Goal: Check status: Check status

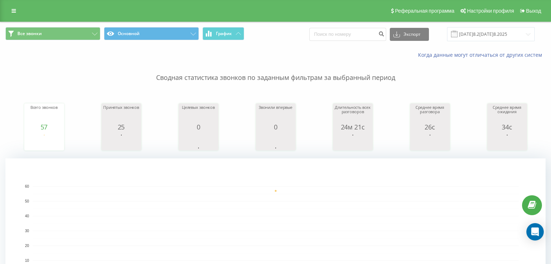
click at [468, 34] on input "[DATE]8.2[DATE]8.2025" at bounding box center [491, 34] width 88 height 14
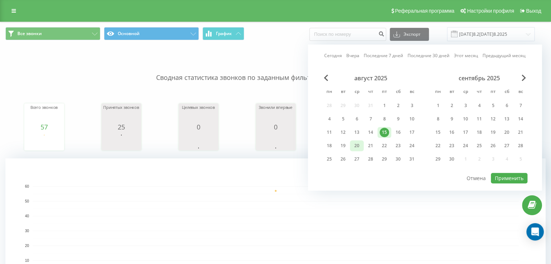
click at [354, 141] on div "20" at bounding box center [356, 145] width 9 height 9
click at [516, 177] on button "Применить" at bounding box center [509, 178] width 37 height 11
type input "[DATE]5 - [DATE]5"
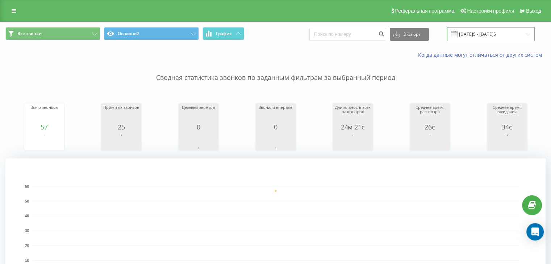
click at [488, 30] on input "[DATE]5 - [DATE]5" at bounding box center [491, 34] width 88 height 14
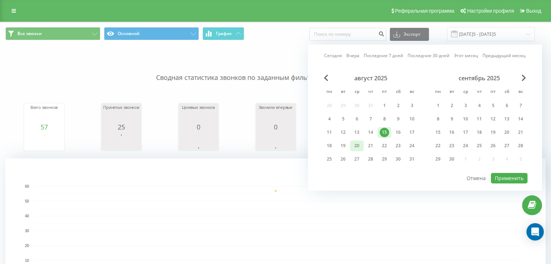
click at [358, 142] on div "20" at bounding box center [356, 145] width 9 height 9
click at [497, 173] on button "Применить" at bounding box center [509, 178] width 37 height 11
type input "[DATE]5 - [DATE]5"
